Goal: Task Accomplishment & Management: Manage account settings

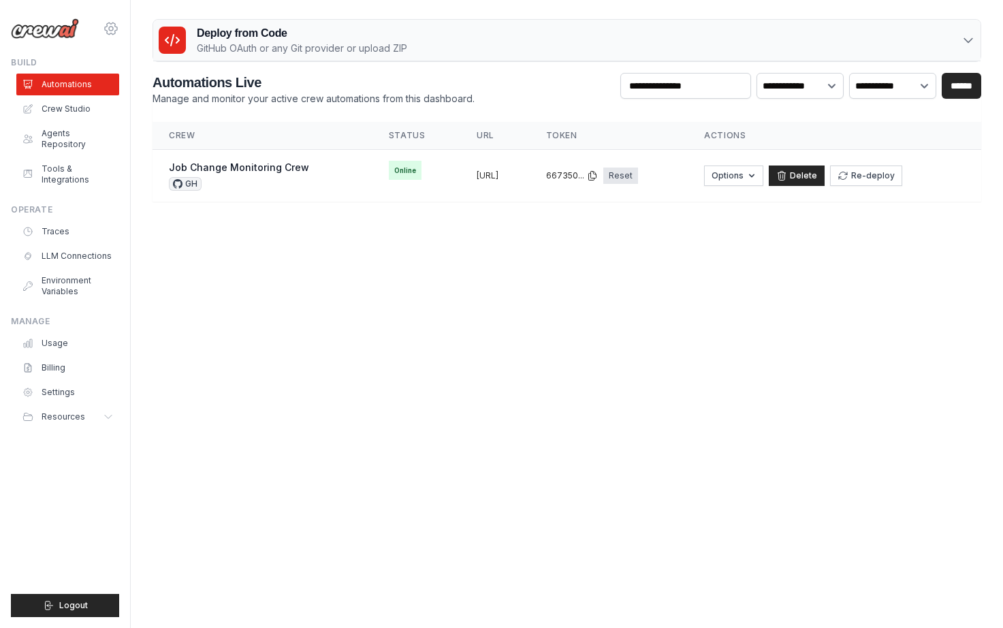
click at [108, 29] on icon at bounding box center [111, 28] width 16 height 16
click at [146, 97] on link "Settings" at bounding box center [170, 84] width 129 height 27
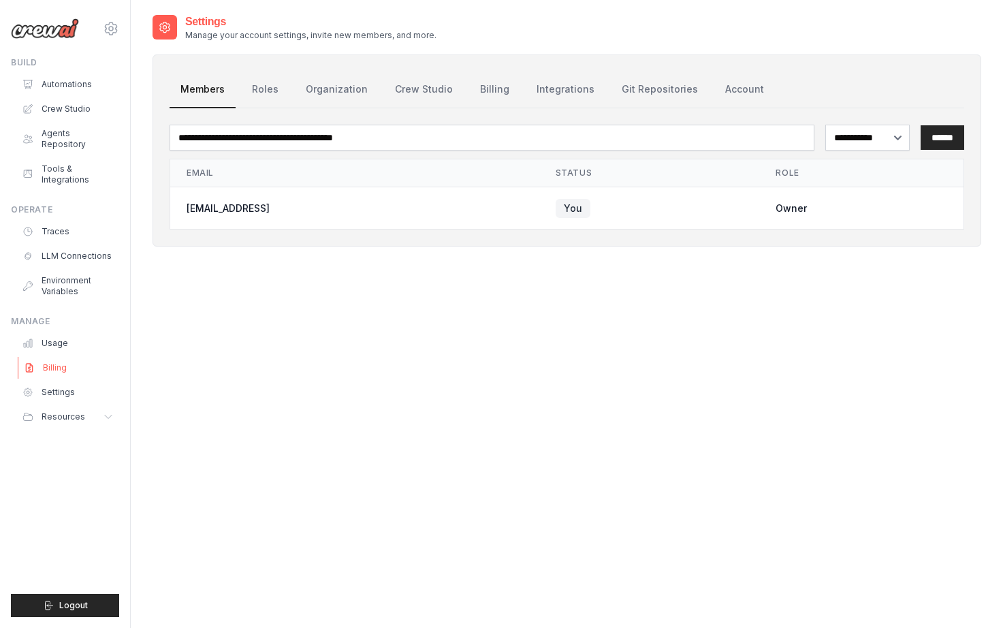
click at [84, 357] on link "Billing" at bounding box center [69, 368] width 103 height 22
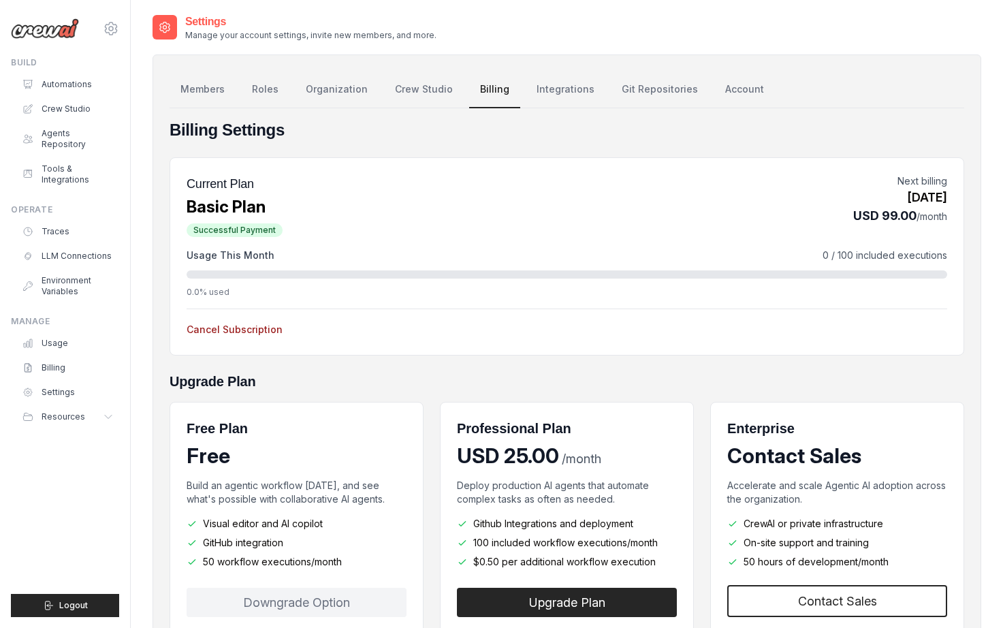
click at [254, 326] on button "Cancel Subscription" at bounding box center [235, 330] width 96 height 14
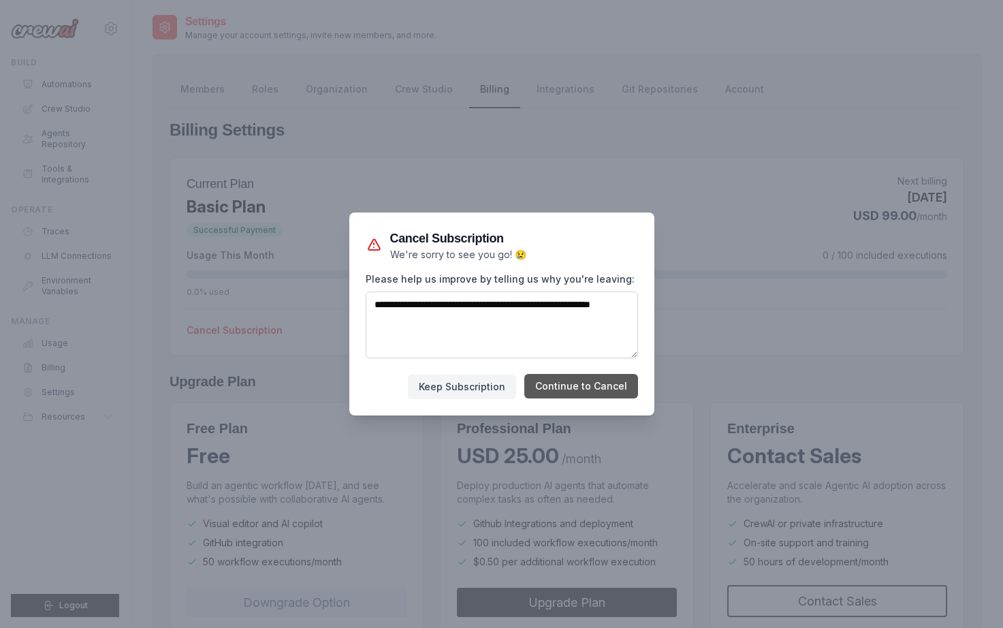
click at [563, 383] on button "Continue to Cancel" at bounding box center [581, 386] width 114 height 25
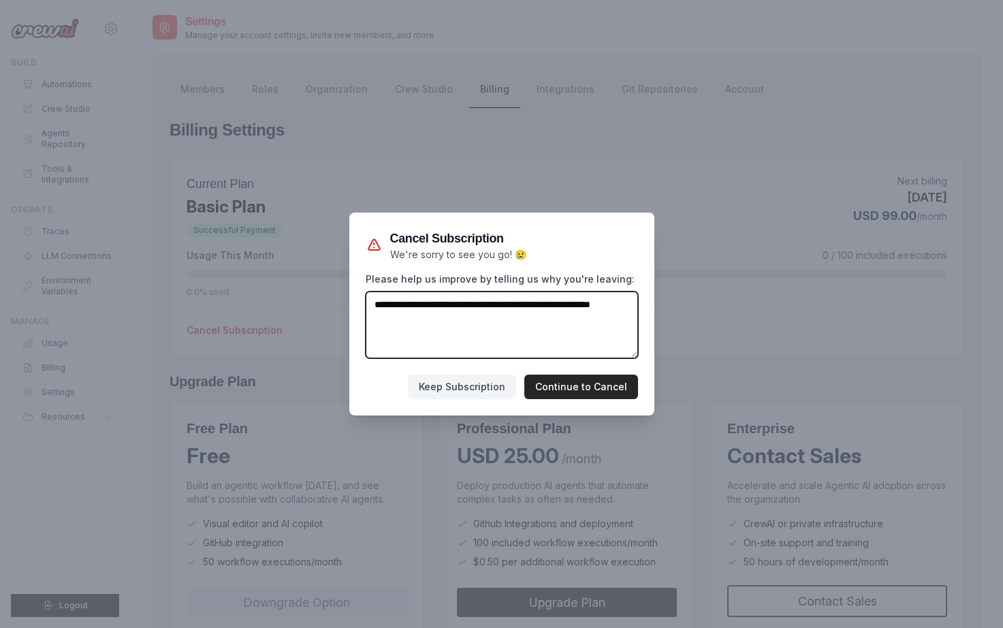
click at [537, 338] on textarea "Please help us improve by telling us why you're leaving:" at bounding box center [502, 324] width 272 height 67
drag, startPoint x: 533, startPoint y: 338, endPoint x: 351, endPoint y: 310, distance: 184.6
click at [351, 310] on div "Cancel Subscription We're sorry to see you go! 😢 Please help us improve by tell…" at bounding box center [501, 313] width 305 height 203
click at [480, 331] on textarea "Please help us improve by telling us why you're leaving:" at bounding box center [502, 324] width 272 height 67
type textarea "**********"
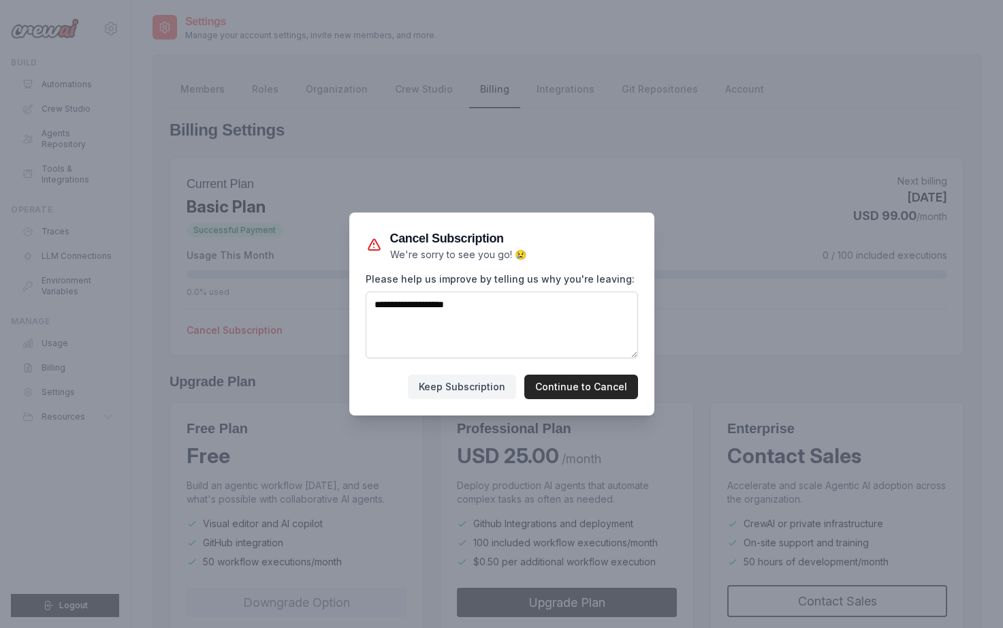
click at [597, 401] on div "**********" at bounding box center [501, 313] width 305 height 203
click at [597, 398] on button "Continue to Cancel" at bounding box center [581, 386] width 114 height 25
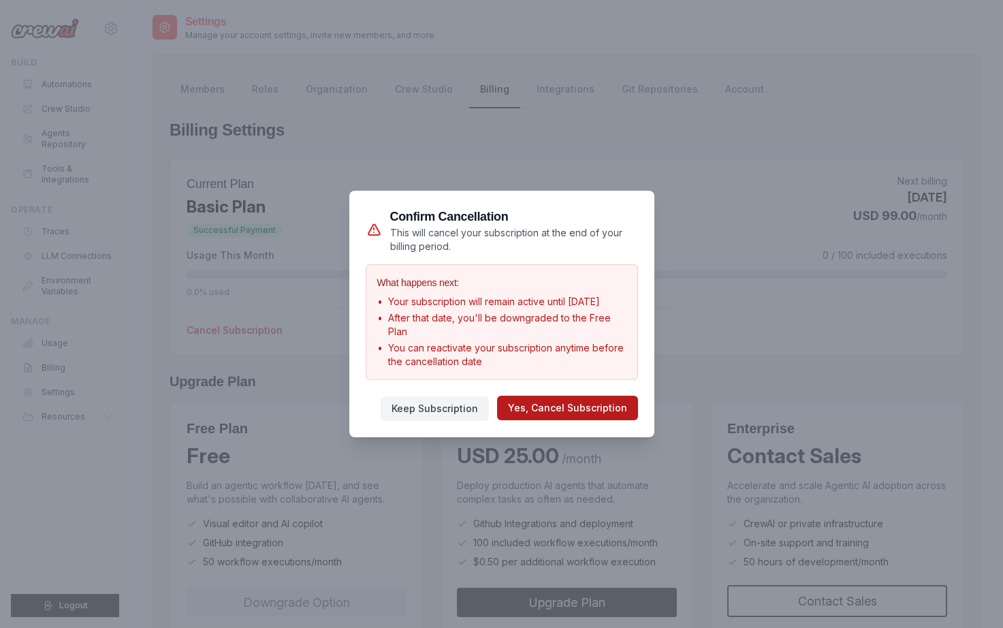
click at [593, 416] on button "Yes, Cancel Subscription" at bounding box center [567, 408] width 141 height 25
